Goal: Task Accomplishment & Management: Complete application form

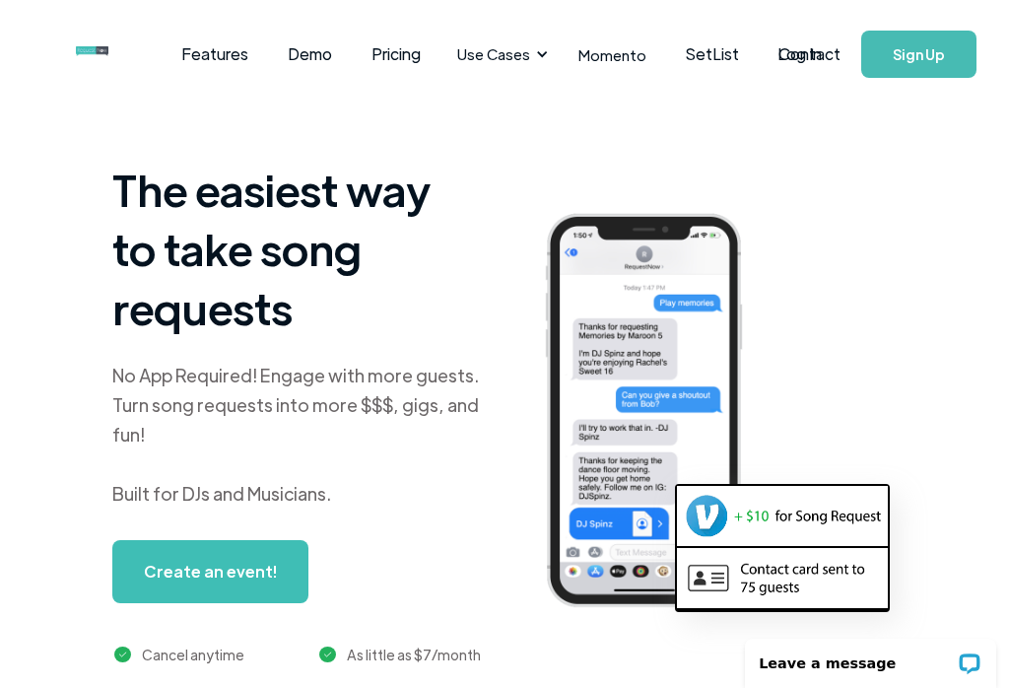
click at [816, 57] on link "Log In" at bounding box center [800, 54] width 84 height 69
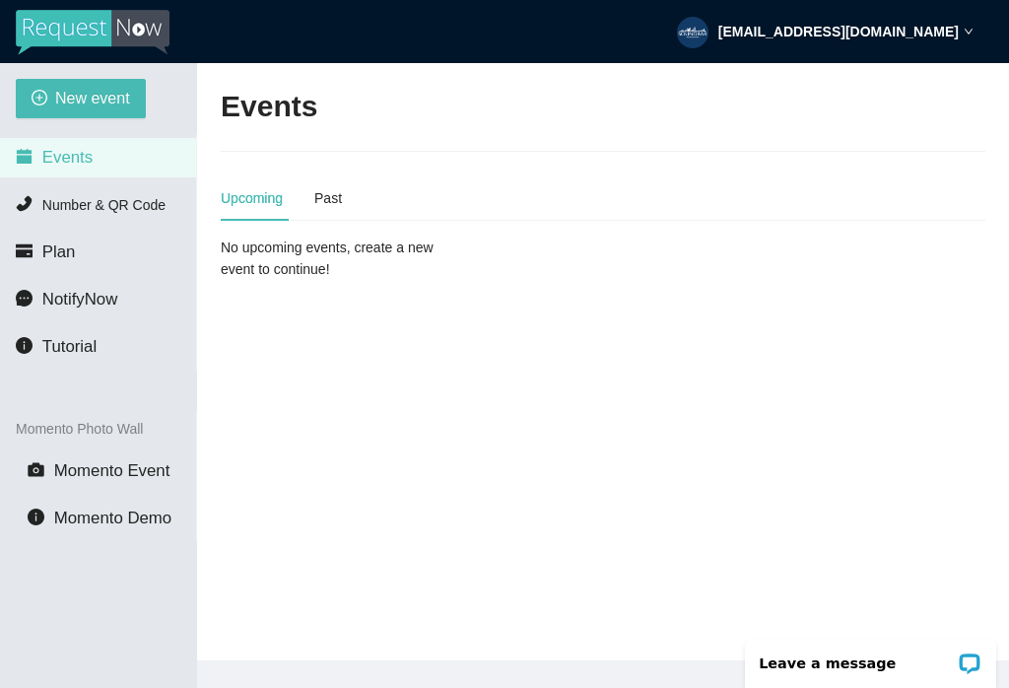
click at [56, 104] on span "New event" at bounding box center [92, 98] width 75 height 25
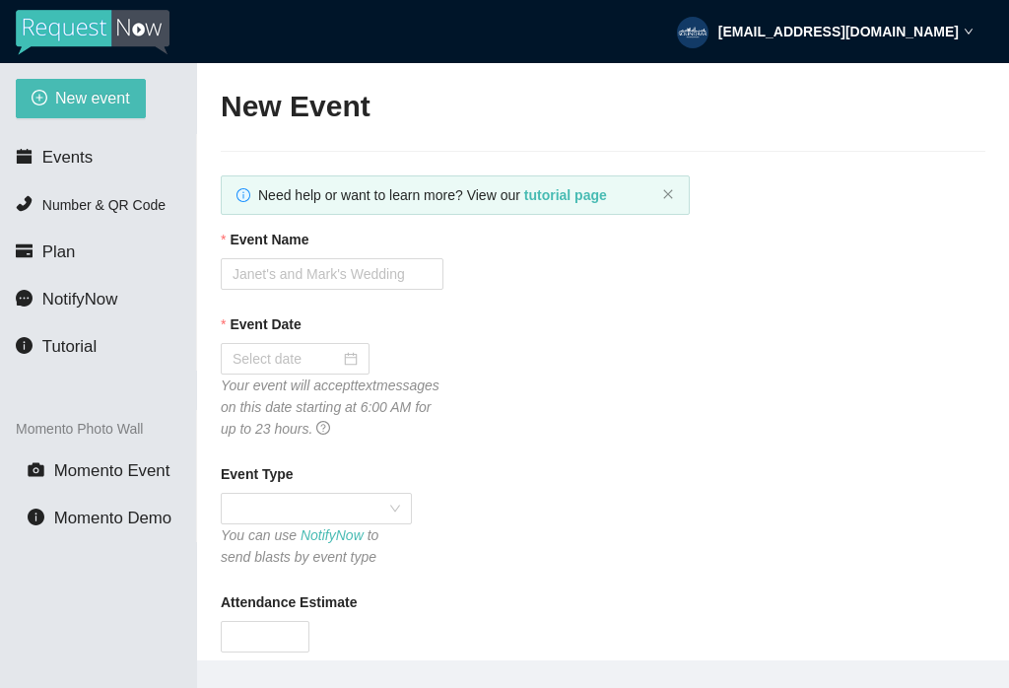
type textarea "[URL][DOMAIN_NAME]"
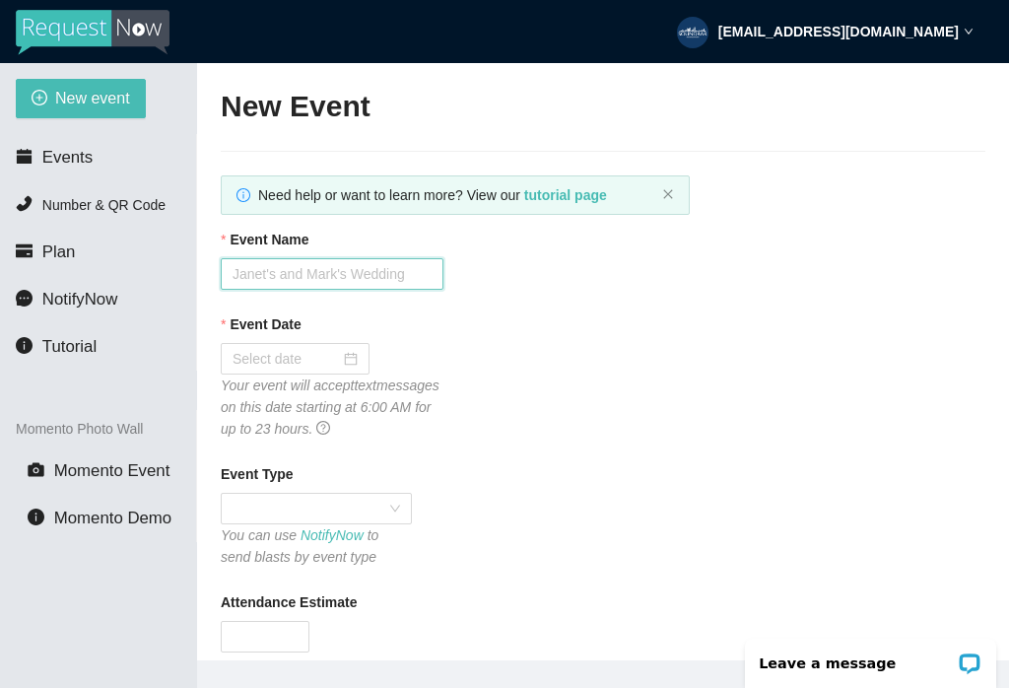
click at [340, 271] on input "Event Name" at bounding box center [332, 274] width 223 height 32
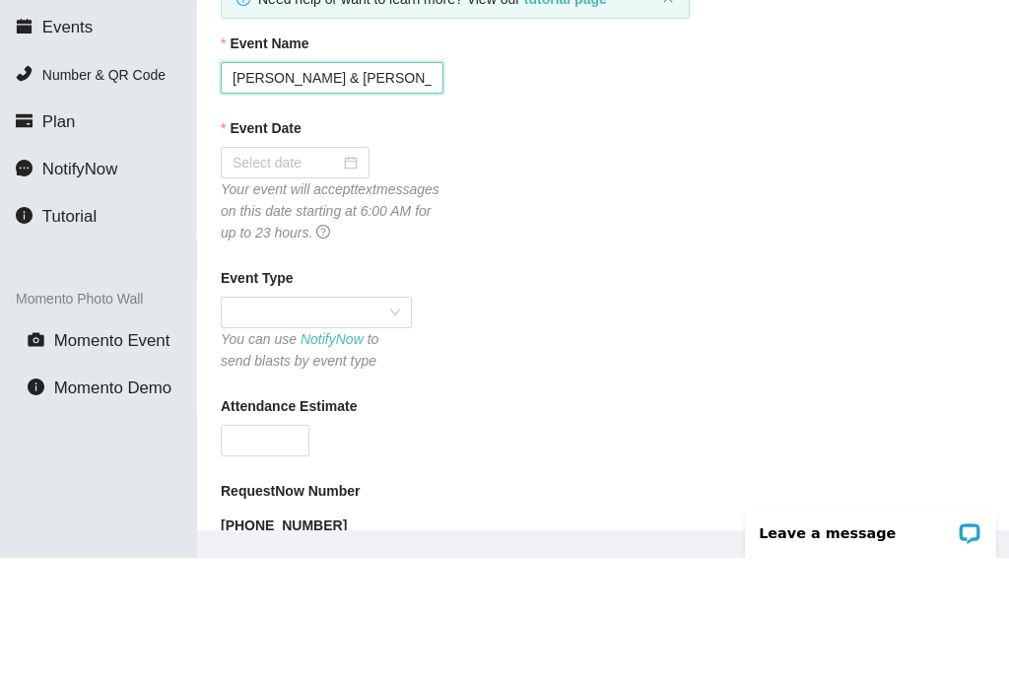
scroll to position [66, 0]
type input "[PERSON_NAME] & [PERSON_NAME]’s Wedding"
click at [339, 282] on input "Event Date" at bounding box center [286, 293] width 107 height 22
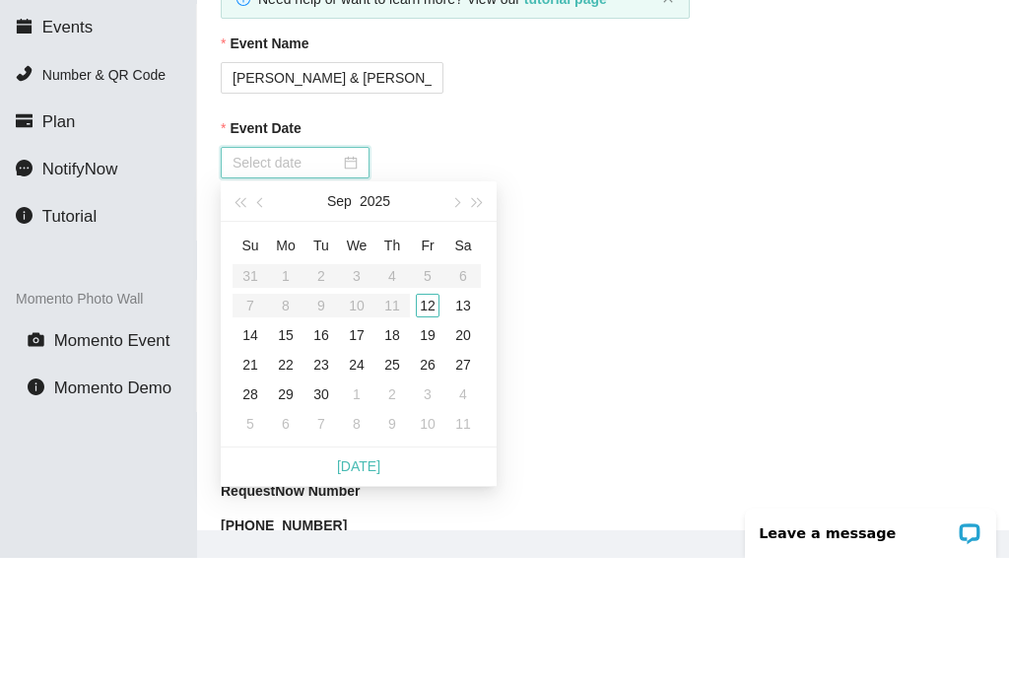
scroll to position [94, 0]
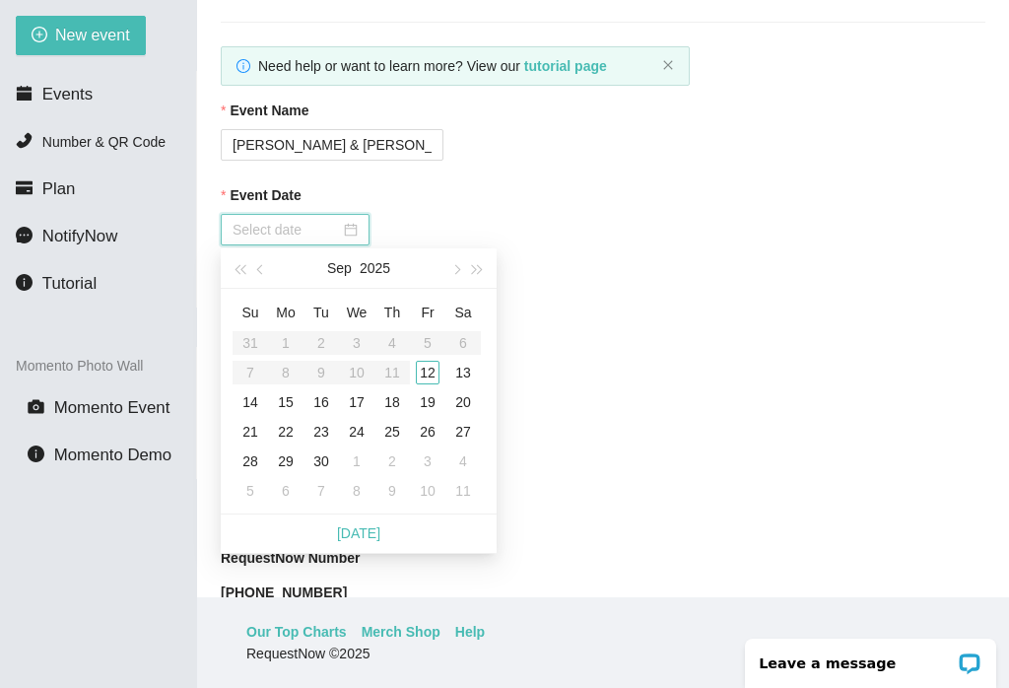
type input "[DATE]"
click at [431, 361] on div "12" at bounding box center [428, 373] width 24 height 24
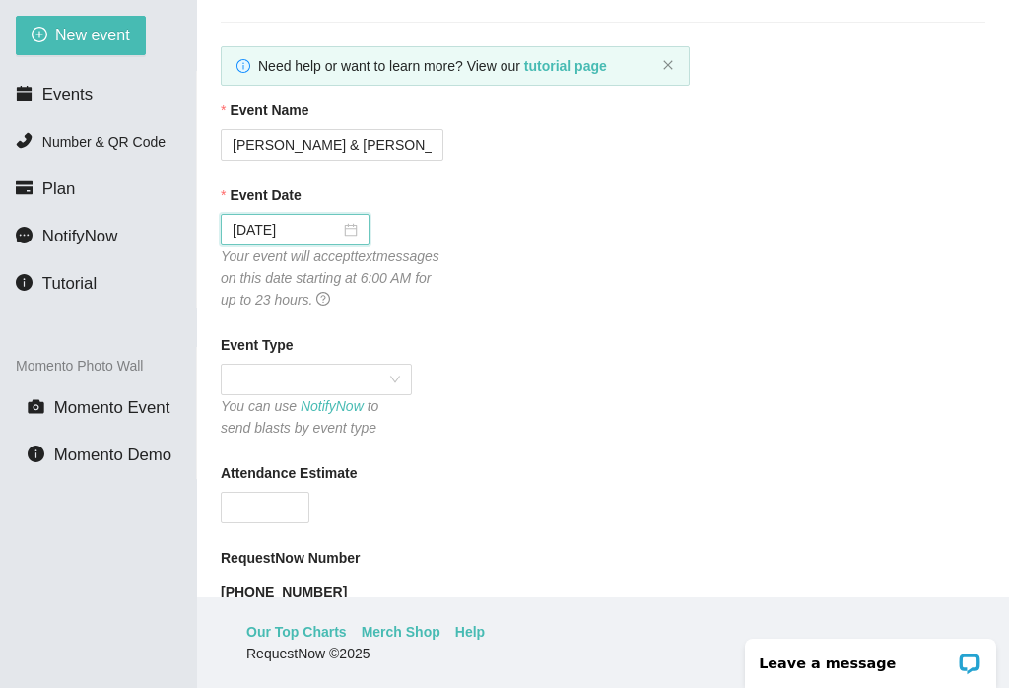
click at [387, 365] on span at bounding box center [317, 380] width 168 height 30
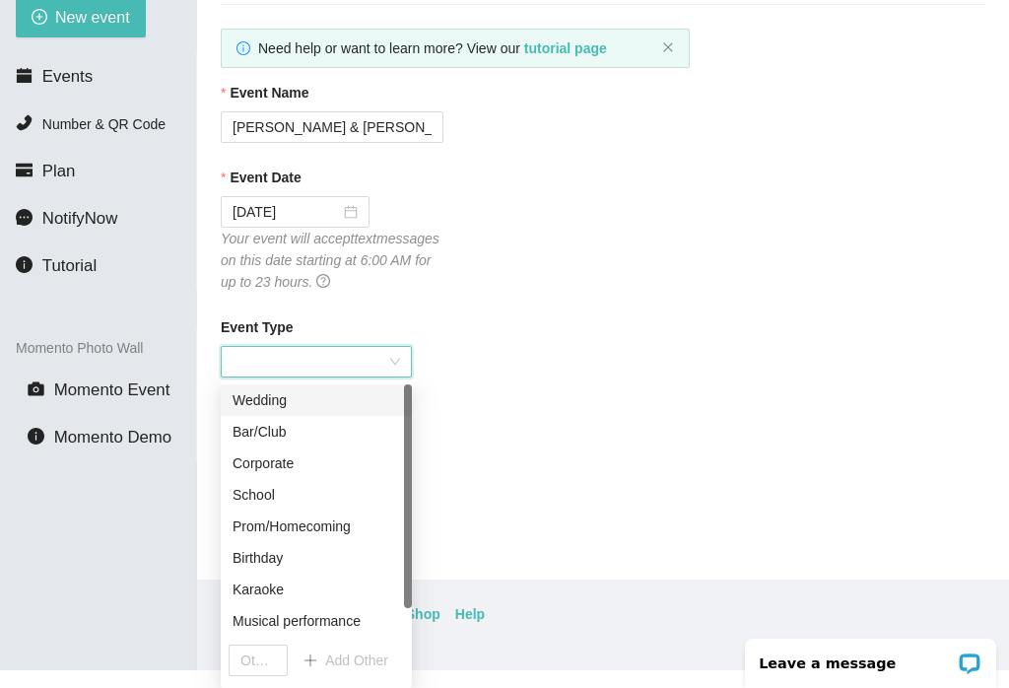
click at [327, 389] on div "Wedding" at bounding box center [317, 400] width 168 height 22
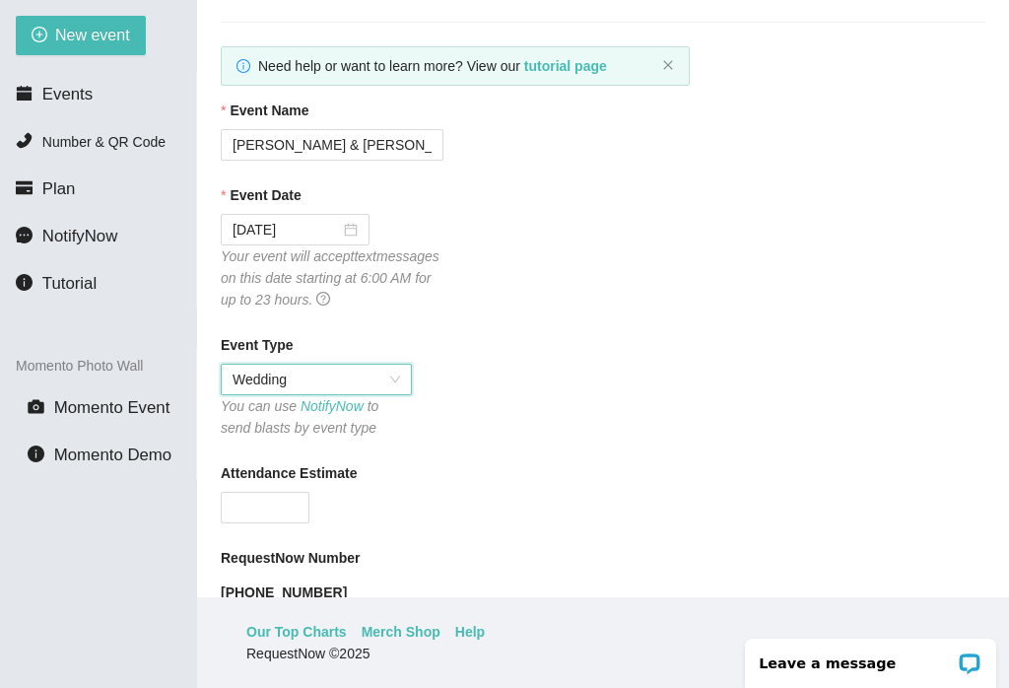
click at [285, 493] on input "Attendance Estimate" at bounding box center [265, 508] width 87 height 30
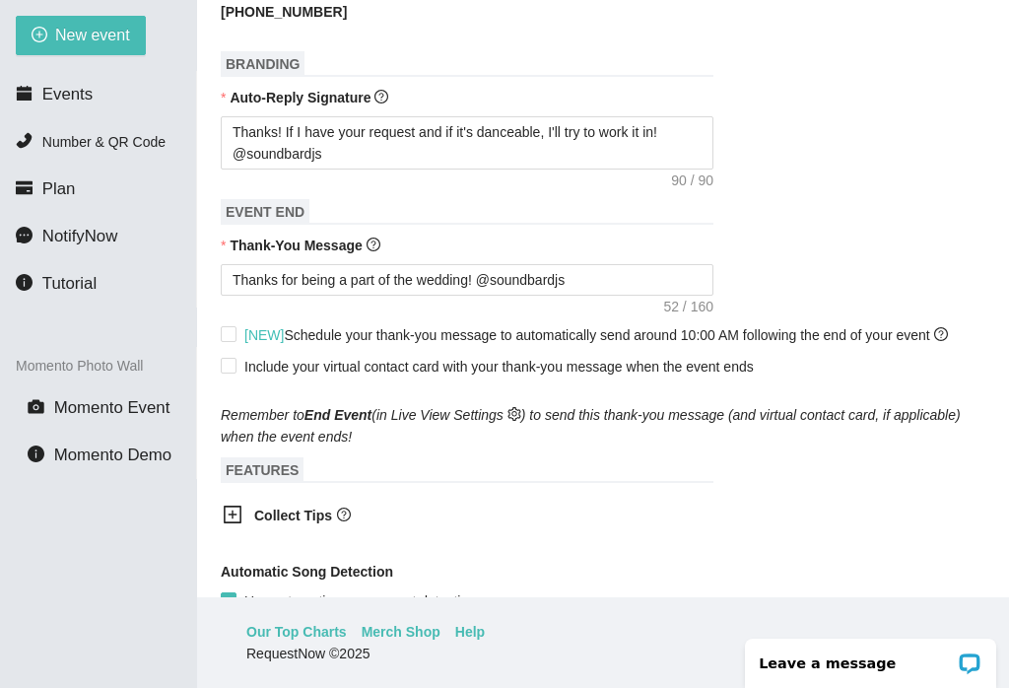
scroll to position [648, 0]
type input "100"
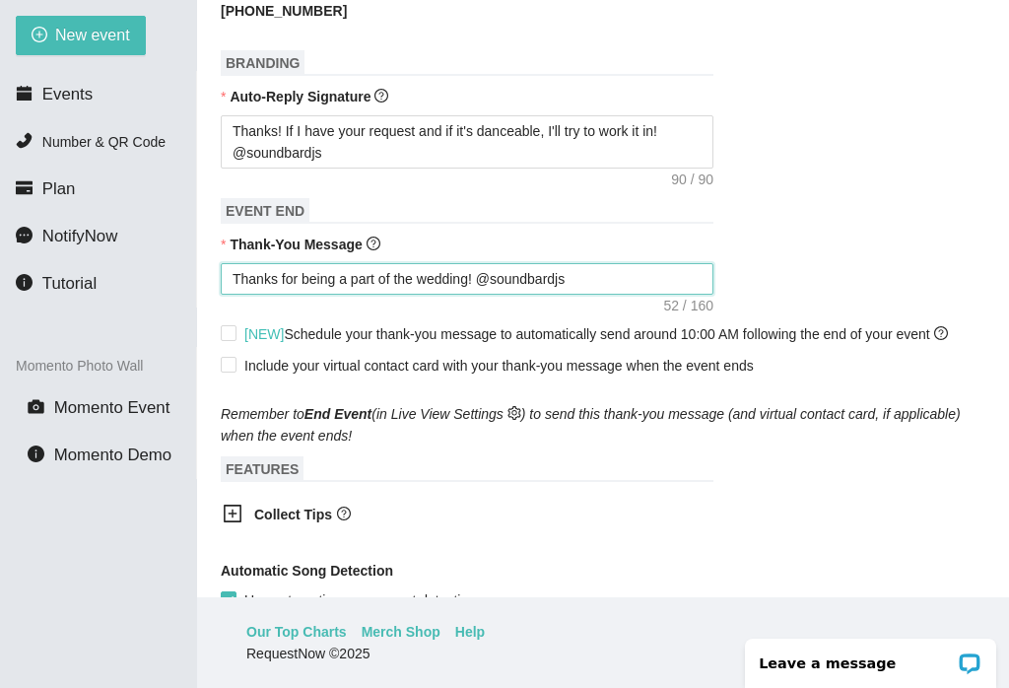
click at [430, 263] on textarea "Thanks for being a part of the wedding! @soundbardjs" at bounding box center [467, 279] width 493 height 32
type textarea "Thanks for being a part of thewedding! @soundbardjs"
type textarea "Thanks for being a part of thwedding! @soundbardjs"
type textarea "Thanks for being a part of twedding! @soundbardjs"
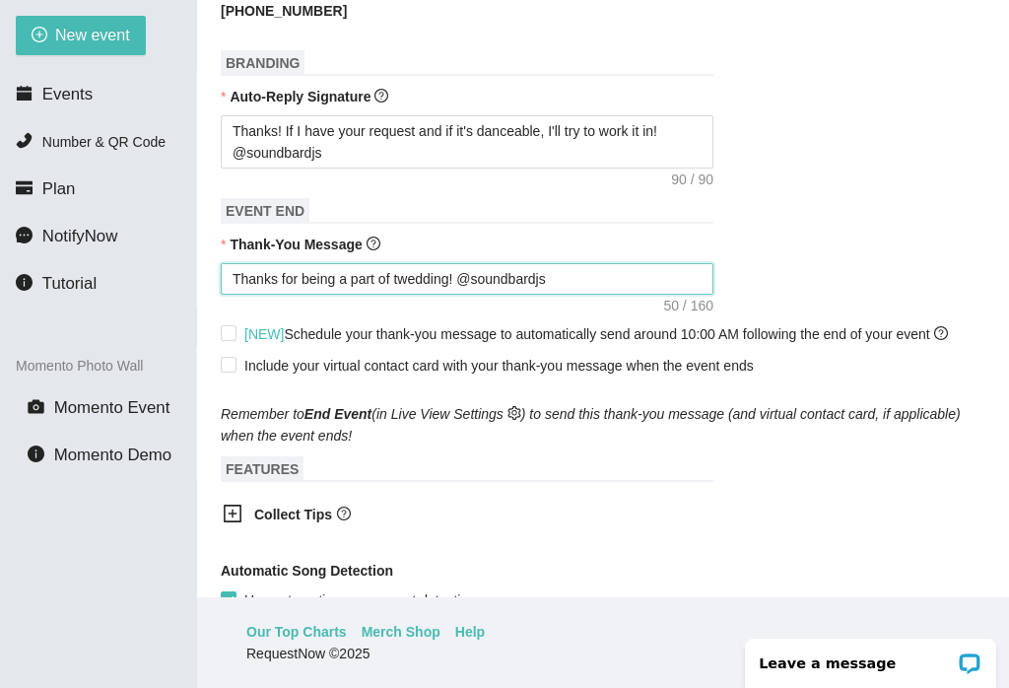
type textarea "Thanks for being a part of twedding! @soundbardjs"
type textarea "Thanks for being a part of wedding! @soundbardjs"
type textarea "Thanks for being a part of Jwedding! @soundbardjs"
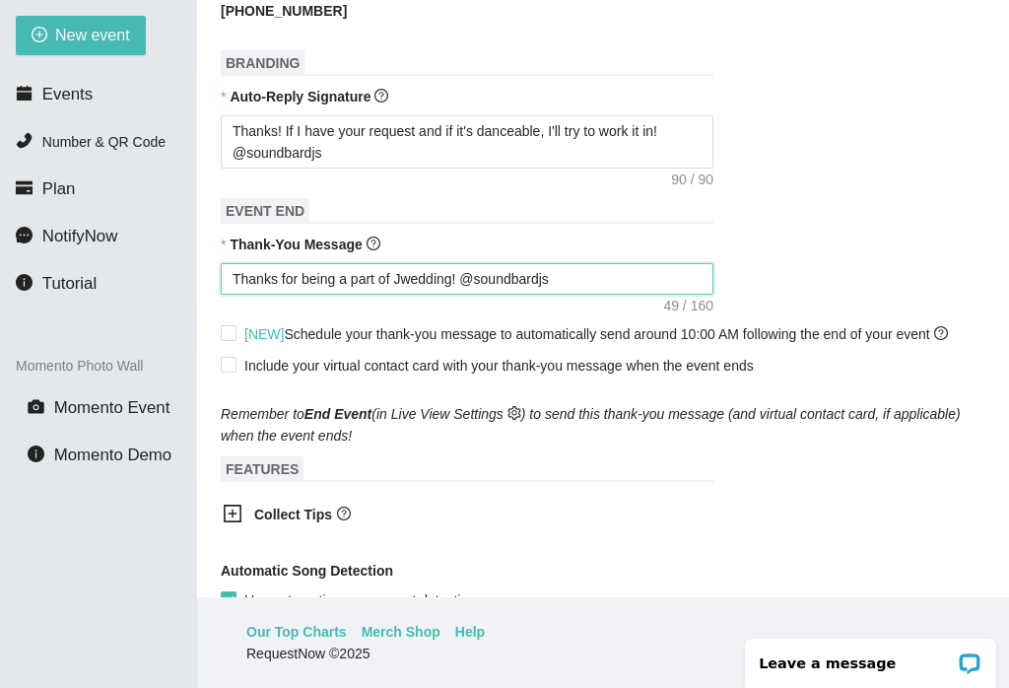
type textarea "Thanks for being a part of Juwedding! @soundbardjs"
type textarea "Thanks for being a part of Juswedding! @soundbardjs"
type textarea "Thanks for being a part of Justwedding! @soundbardjs"
type textarea "Thanks for being a part of Justiwedding! @soundbardjs"
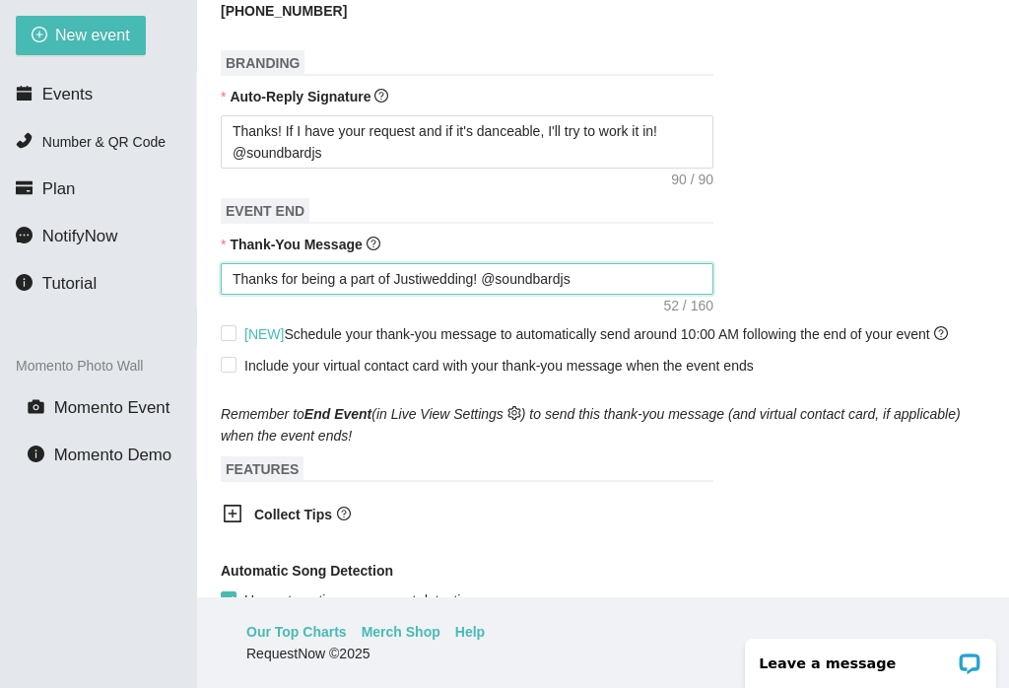
type textarea "Thanks for being a part of Justiwedding! @soundbardjs"
type textarea "Thanks for being a part of Justinwedding! @soundbardjs"
type textarea "Thanks for being a part of [PERSON_NAME] wedding! @soundbardjs"
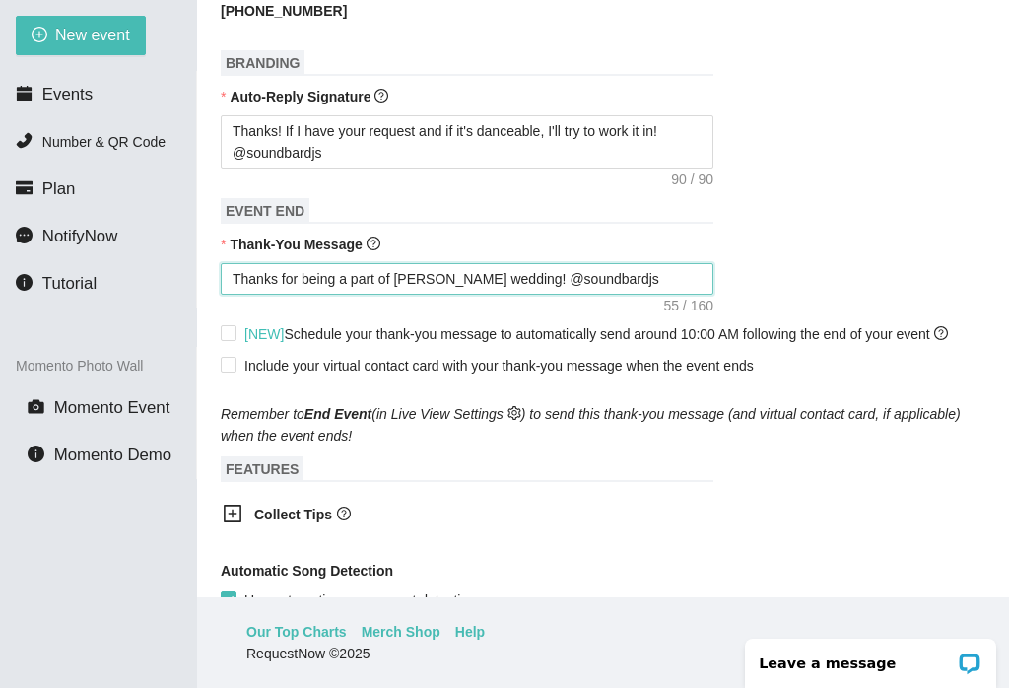
type textarea "Thanks for being a part of [PERSON_NAME] &wedding! @soundbardjs"
type textarea "Thanks for being a part of [PERSON_NAME] & wedding! @soundbardjs"
type textarea "Thanks for being a part of [PERSON_NAME] & [PERSON_NAME]! @soundbardjs"
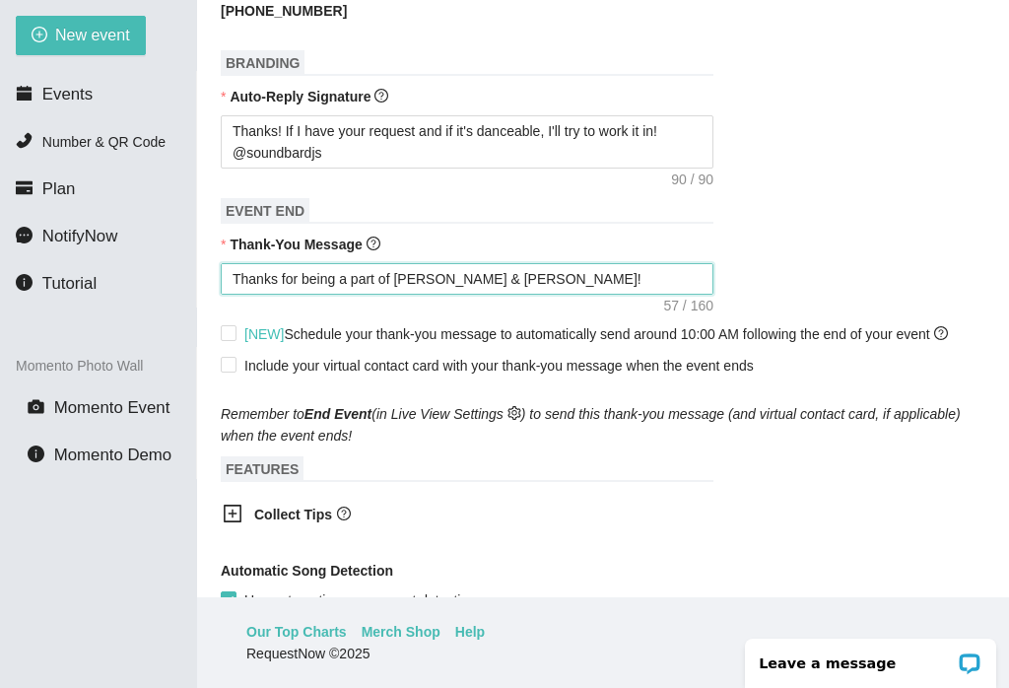
type textarea "Thanks for being a part of [PERSON_NAME] & [PERSON_NAME]! @soundbardjs"
type textarea "Thanks for being a part of [PERSON_NAME] & Lawedding! @soundbardjs"
type textarea "Thanks for being a part of [PERSON_NAME] & Lauwedding! @soundbardjs"
type textarea "Thanks for being a part of [PERSON_NAME] & Laurwedding! @soundbardjs"
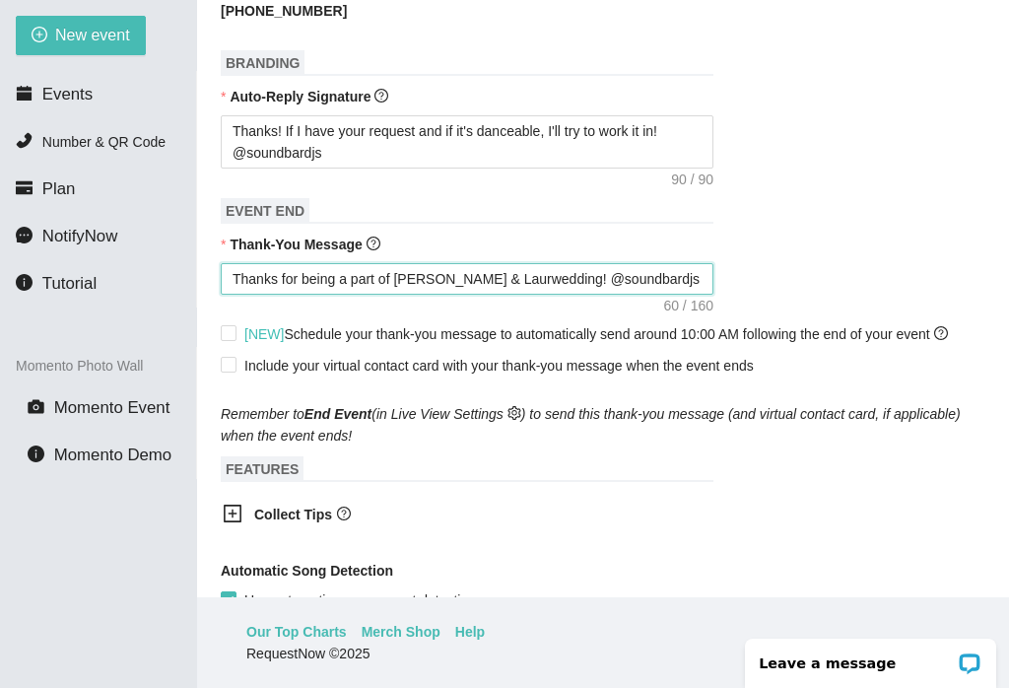
type textarea "Thanks for being a part of [PERSON_NAME] & [PERSON_NAME]! @soundbardjs"
type textarea "Thanks for being a part of [PERSON_NAME] & Laurenwedding! @soundbardjs"
type textarea "Thanks for being a part of [PERSON_NAME] & [PERSON_NAME]! @soundbardjs"
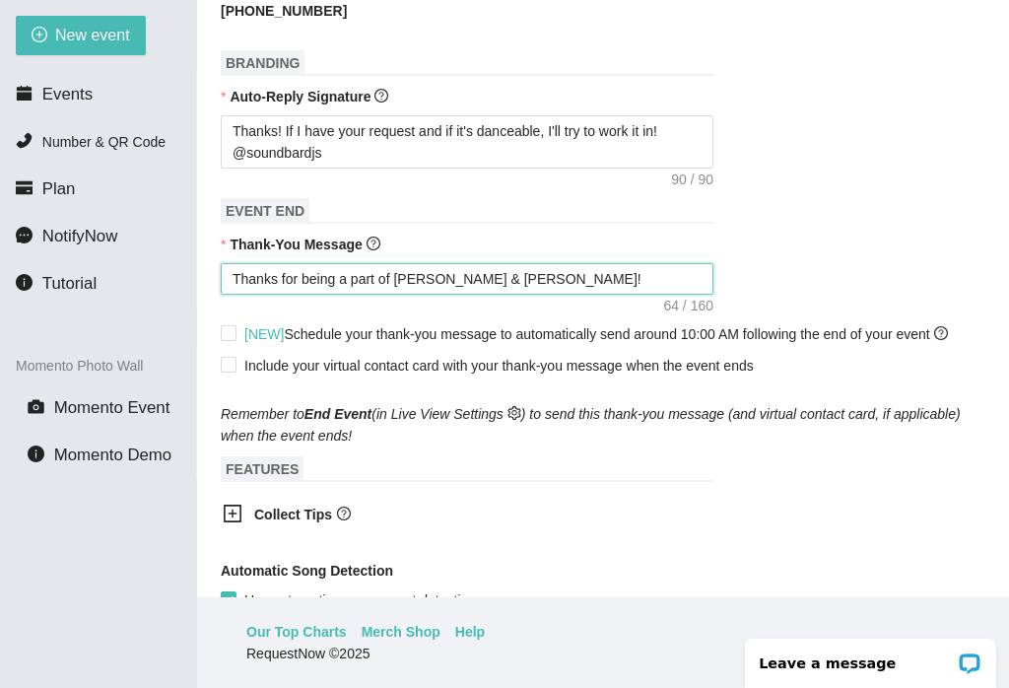
type textarea "Thanks for being a part of [PERSON_NAME] & [PERSON_NAME]! @soundbardjs"
type textarea "Thanks for being a part of [PERSON_NAME] & [PERSON_NAME]’s wedding! @soundbardjs"
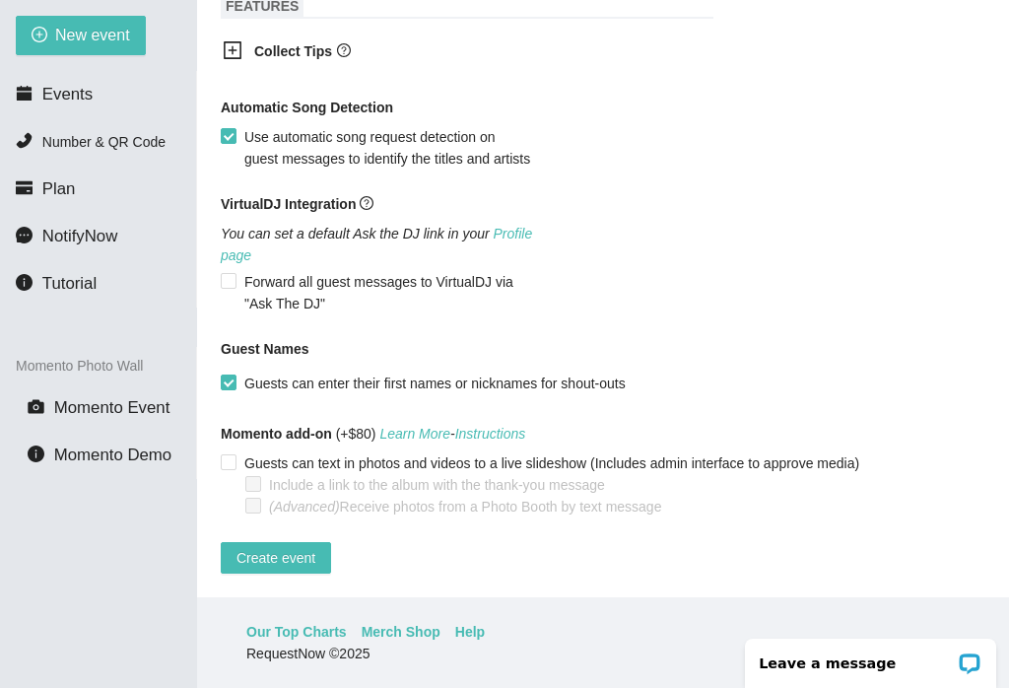
scroll to position [1119, 0]
type textarea "Thanks for being a part of [PERSON_NAME] & [PERSON_NAME]’s wedding! @soundbardjs"
click at [287, 571] on button "Create event" at bounding box center [276, 558] width 110 height 32
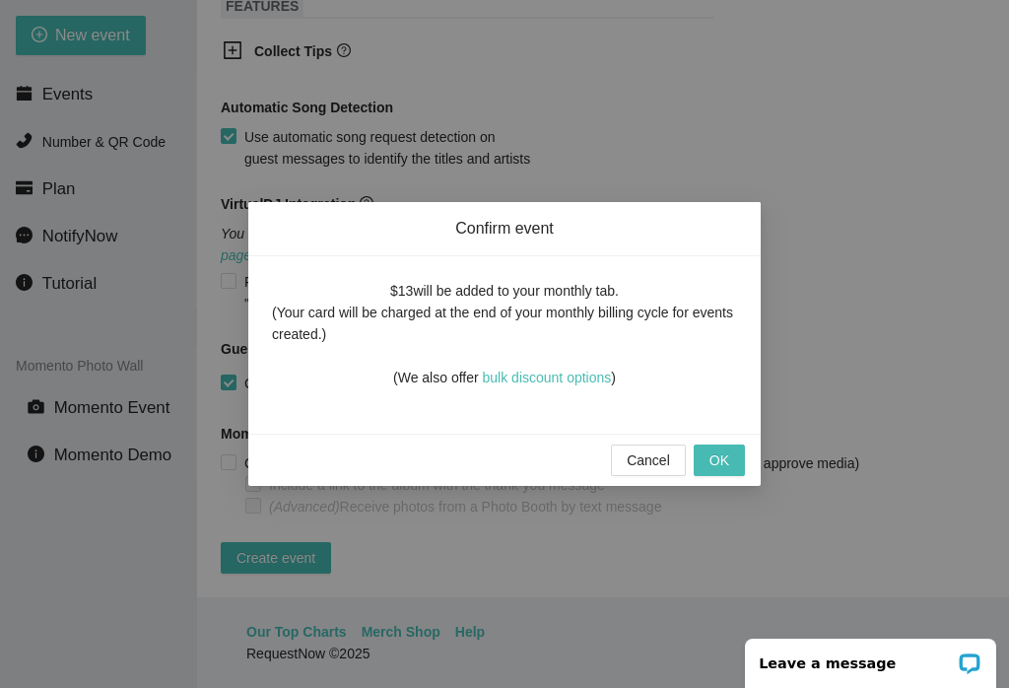
click at [732, 453] on button "OK" at bounding box center [719, 460] width 51 height 32
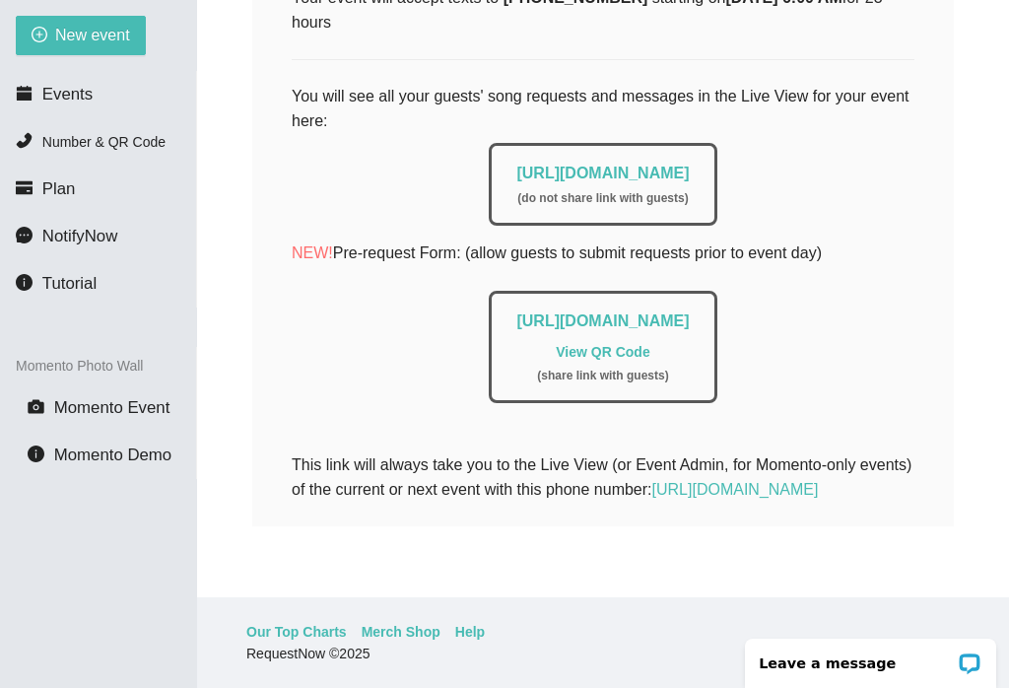
scroll to position [413, 0]
click at [689, 165] on link "[URL][DOMAIN_NAME]" at bounding box center [602, 173] width 172 height 17
